Goal: Find specific page/section: Find specific page/section

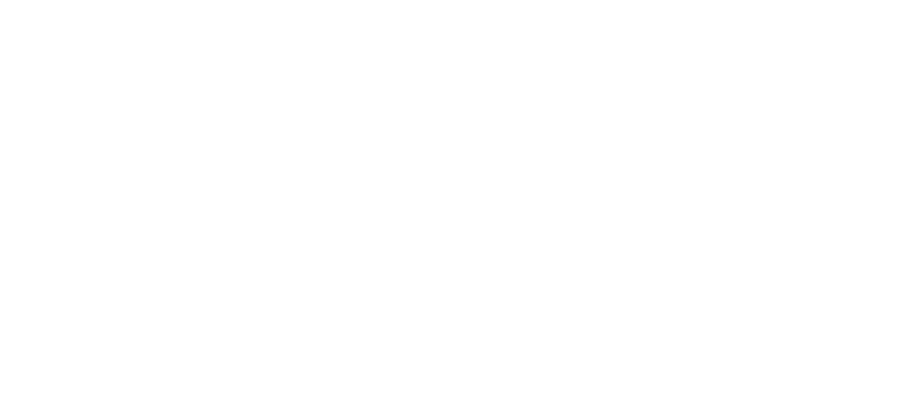
scroll to position [713, 0]
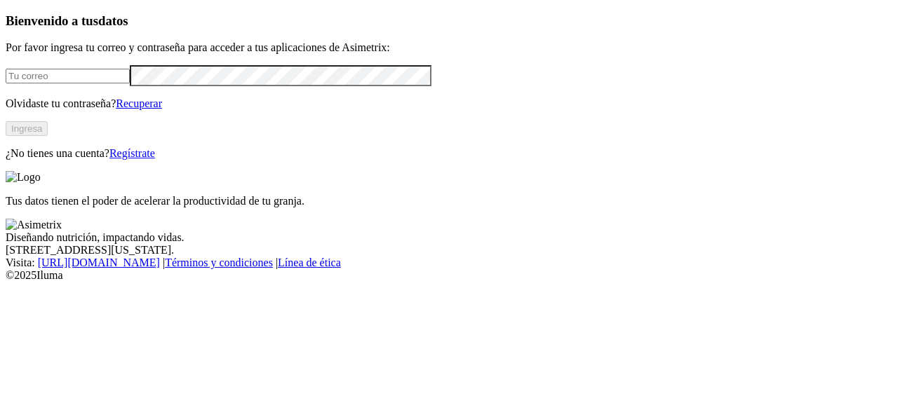
type input "[PERSON_NAME][EMAIL_ADDRESS][PERSON_NAME][DOMAIN_NAME]"
click at [48, 136] on button "Ingresa" at bounding box center [27, 128] width 42 height 15
